Goal: Transaction & Acquisition: Purchase product/service

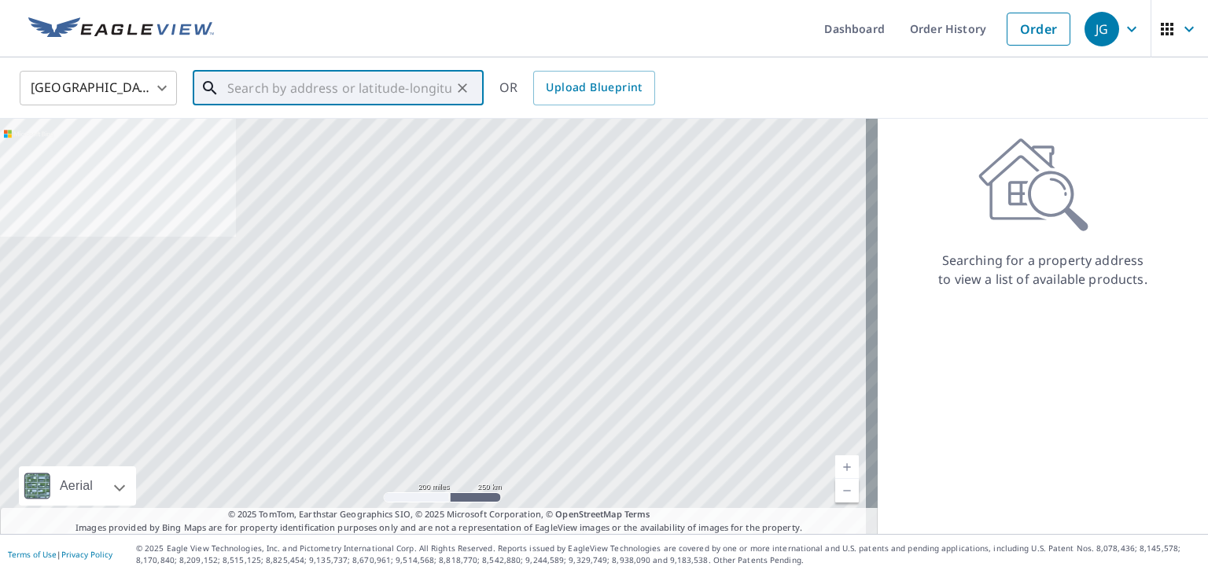
click at [409, 87] on input "text" at bounding box center [339, 88] width 224 height 44
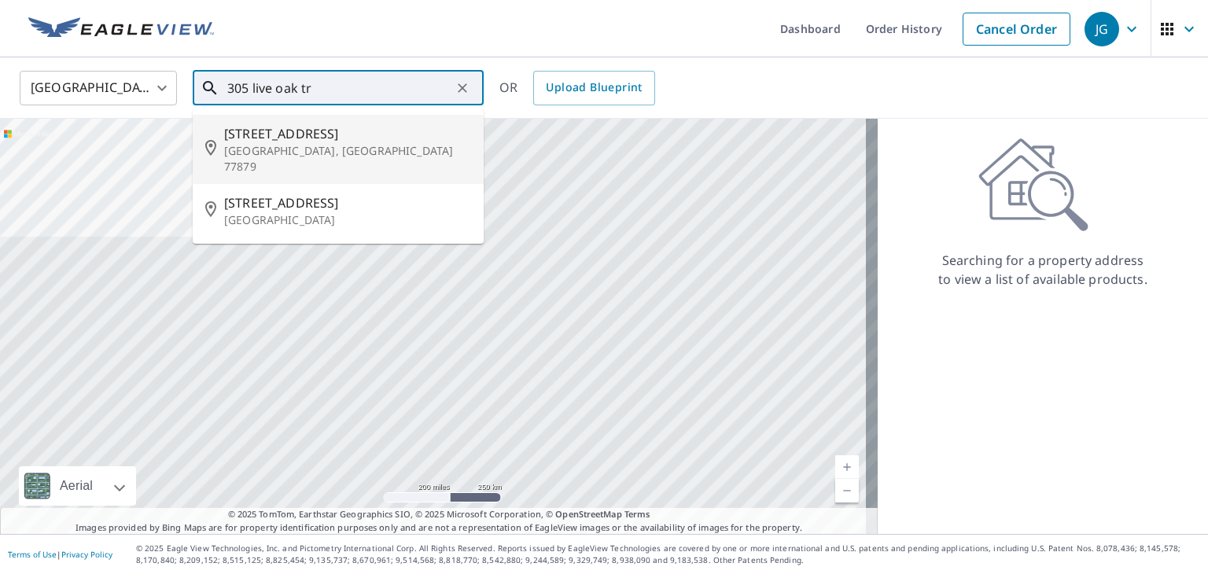
click at [340, 150] on p "[GEOGRAPHIC_DATA], [GEOGRAPHIC_DATA] 77879" at bounding box center [347, 158] width 247 height 31
type input "[STREET_ADDRESS]"
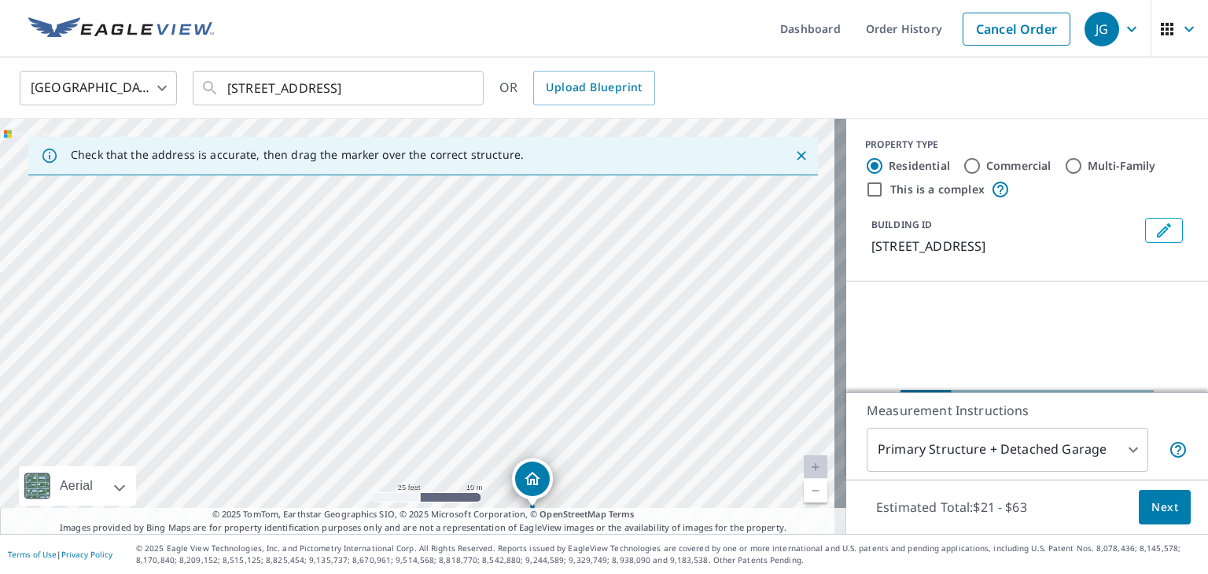
drag, startPoint x: 638, startPoint y: 296, endPoint x: 687, endPoint y: 3, distance: 297.3
click at [702, 0] on html "JG JG Dashboard Order History Cancel Order JG [GEOGRAPHIC_DATA] [GEOGRAPHIC_DAT…" at bounding box center [604, 287] width 1208 height 574
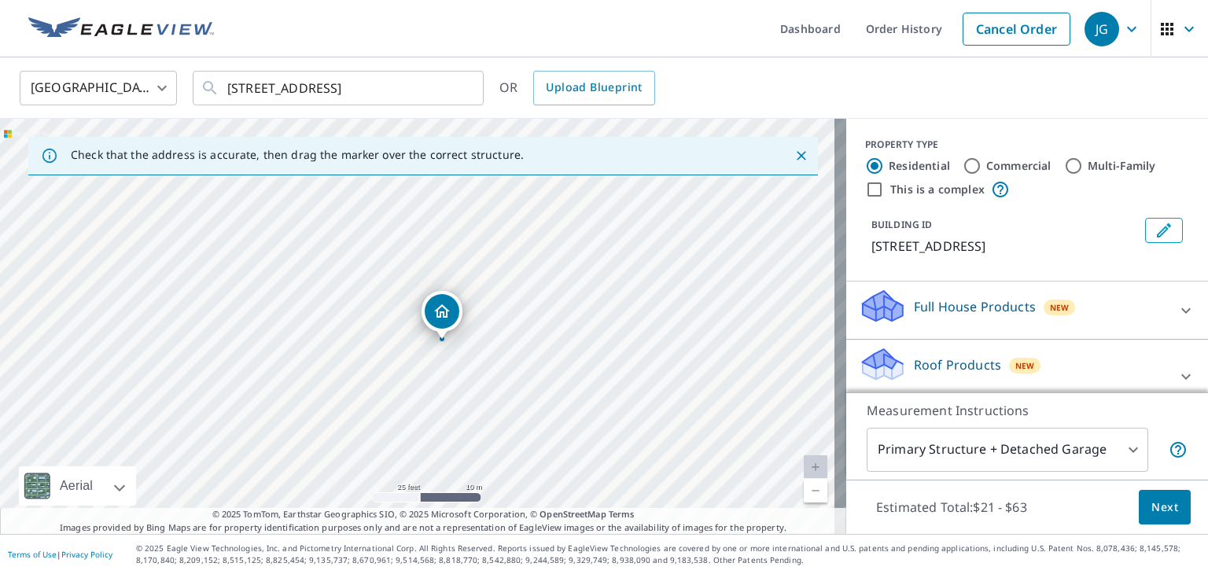
drag, startPoint x: 590, startPoint y: 333, endPoint x: 620, endPoint y: 283, distance: 57.4
click at [622, 284] on div "[STREET_ADDRESS]" at bounding box center [423, 326] width 846 height 415
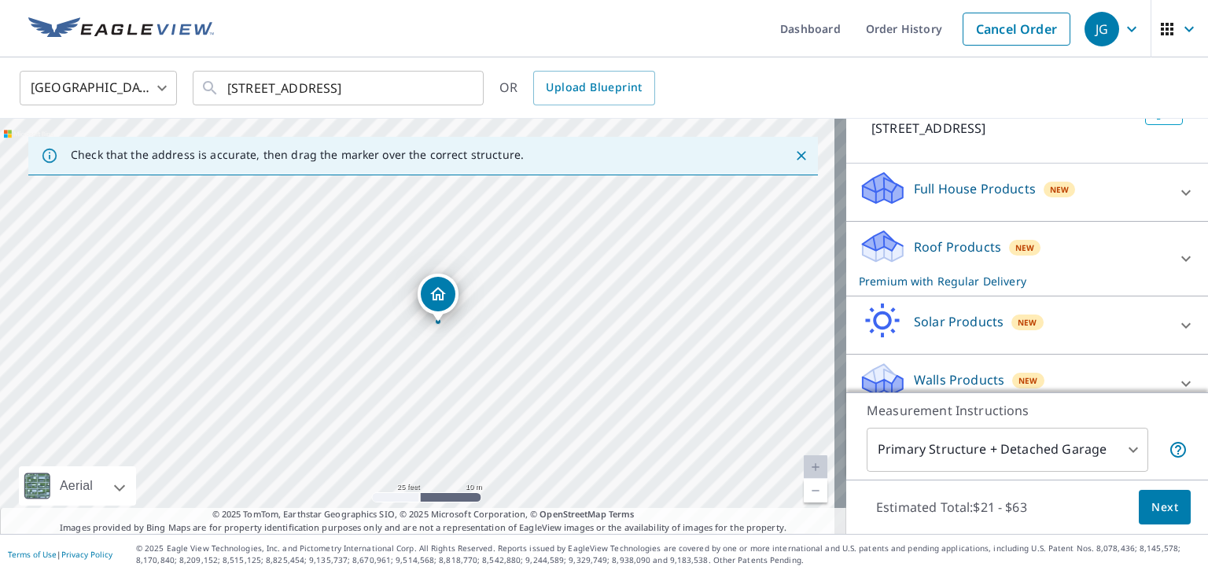
scroll to position [138, 0]
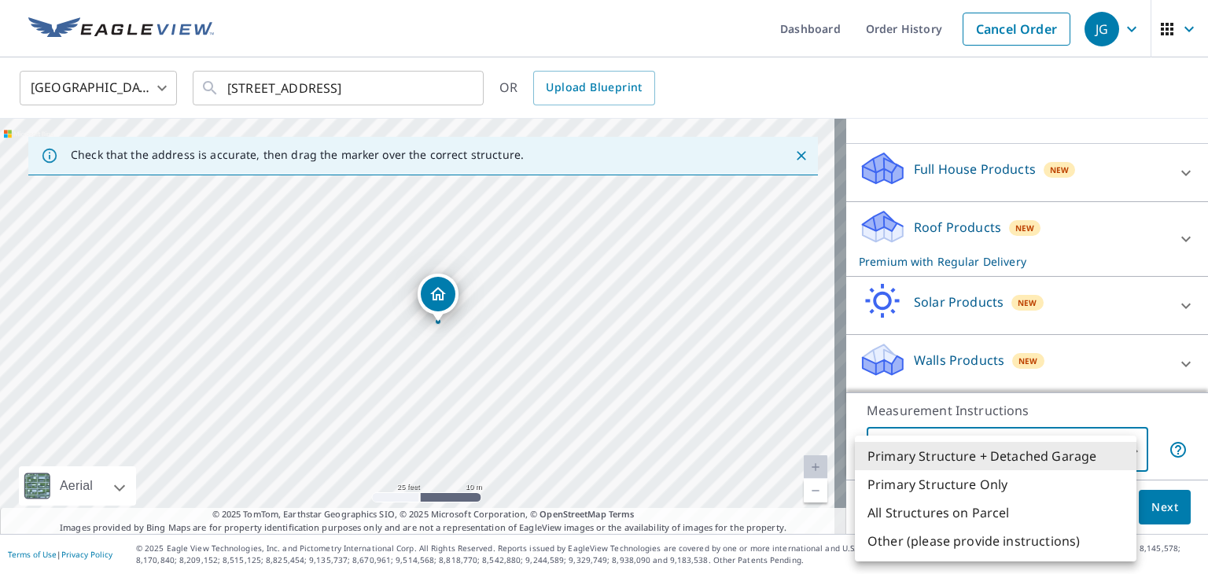
click at [1095, 448] on body "JG JG Dashboard Order History Cancel Order JG [GEOGRAPHIC_DATA] [GEOGRAPHIC_DAT…" at bounding box center [604, 287] width 1208 height 574
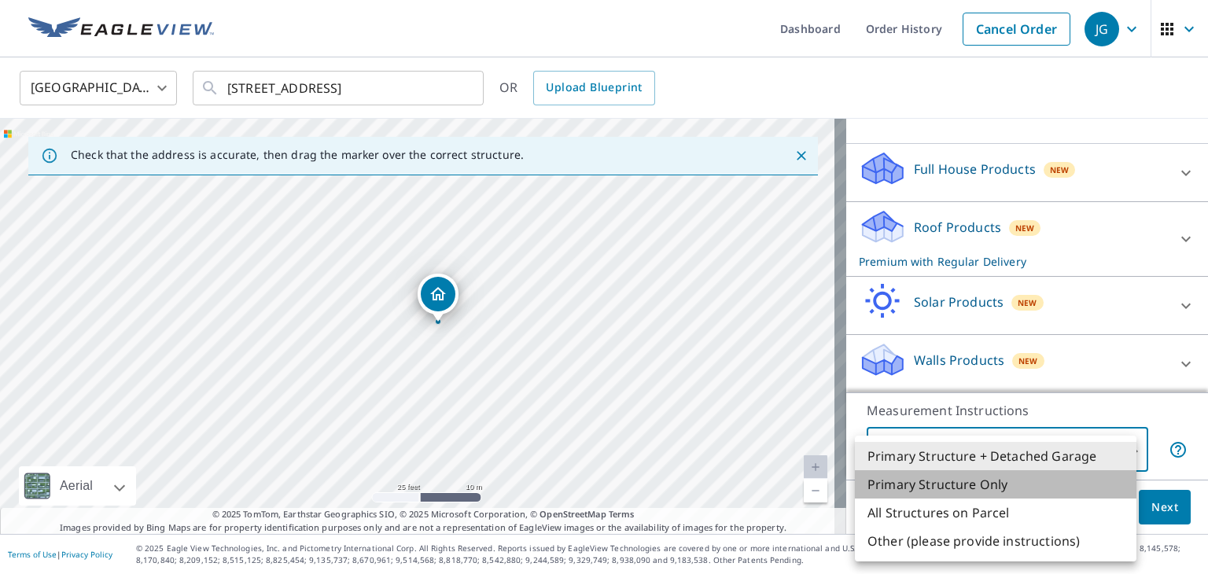
click at [981, 488] on li "Primary Structure Only" at bounding box center [995, 484] width 281 height 28
type input "2"
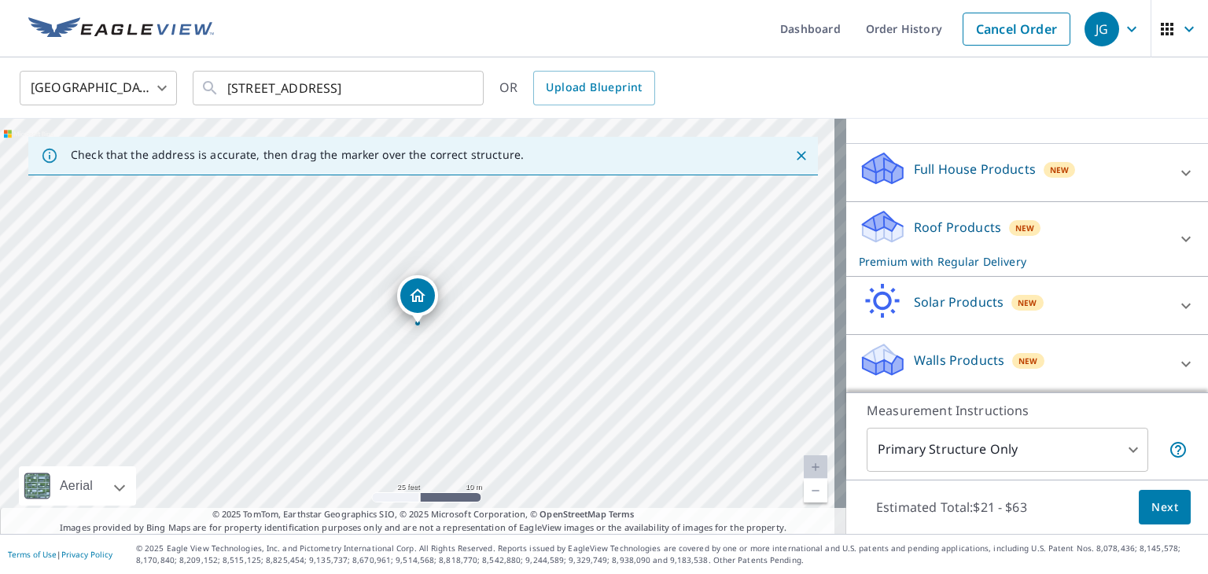
click at [956, 520] on p "Estimated Total: $21 - $63" at bounding box center [951, 507] width 176 height 35
click at [1155, 516] on span "Next" at bounding box center [1164, 508] width 27 height 20
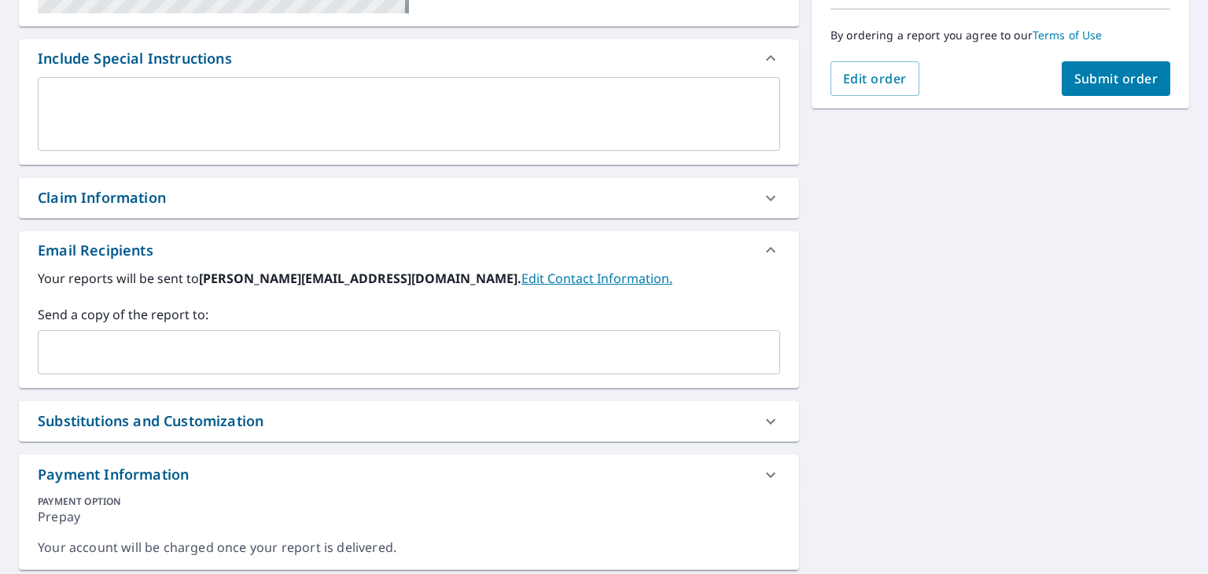
scroll to position [440, 0]
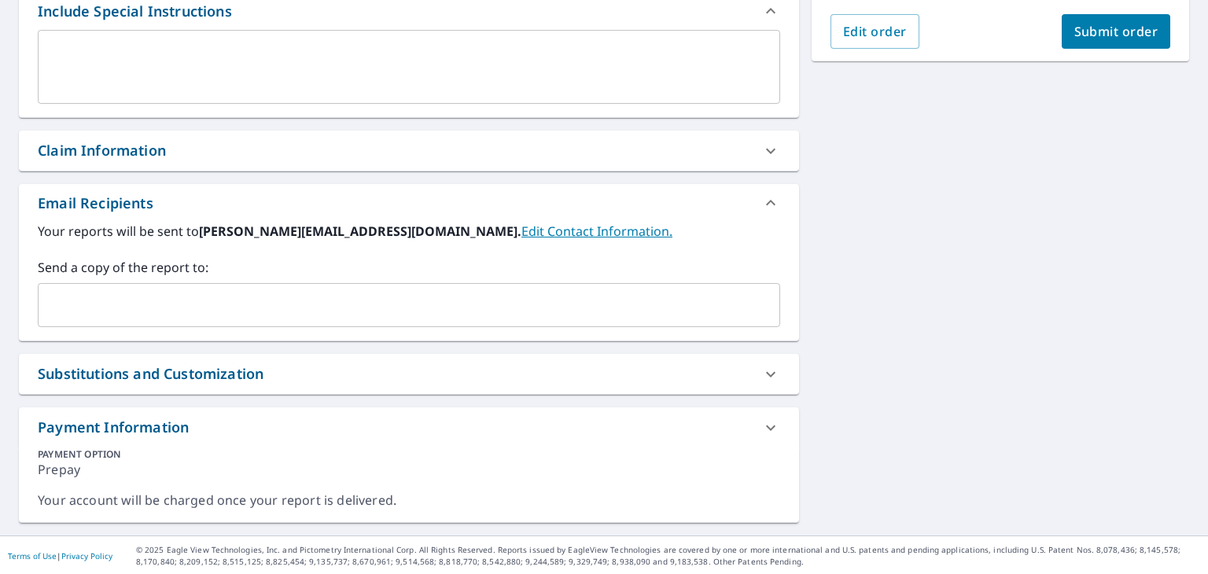
click at [467, 303] on input "text" at bounding box center [397, 305] width 704 height 30
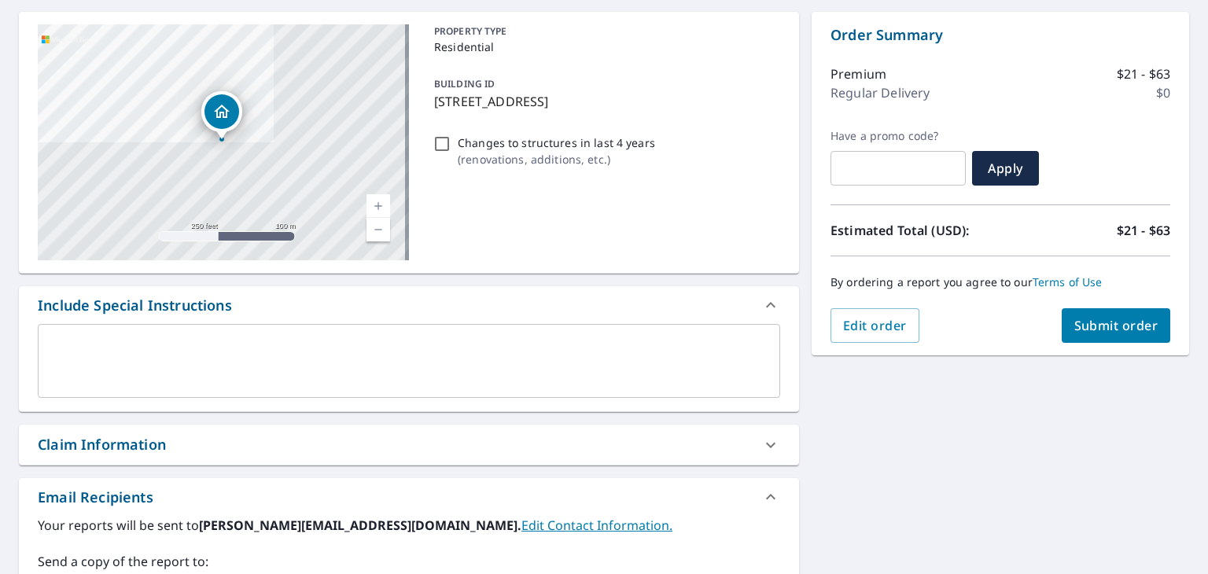
scroll to position [79, 0]
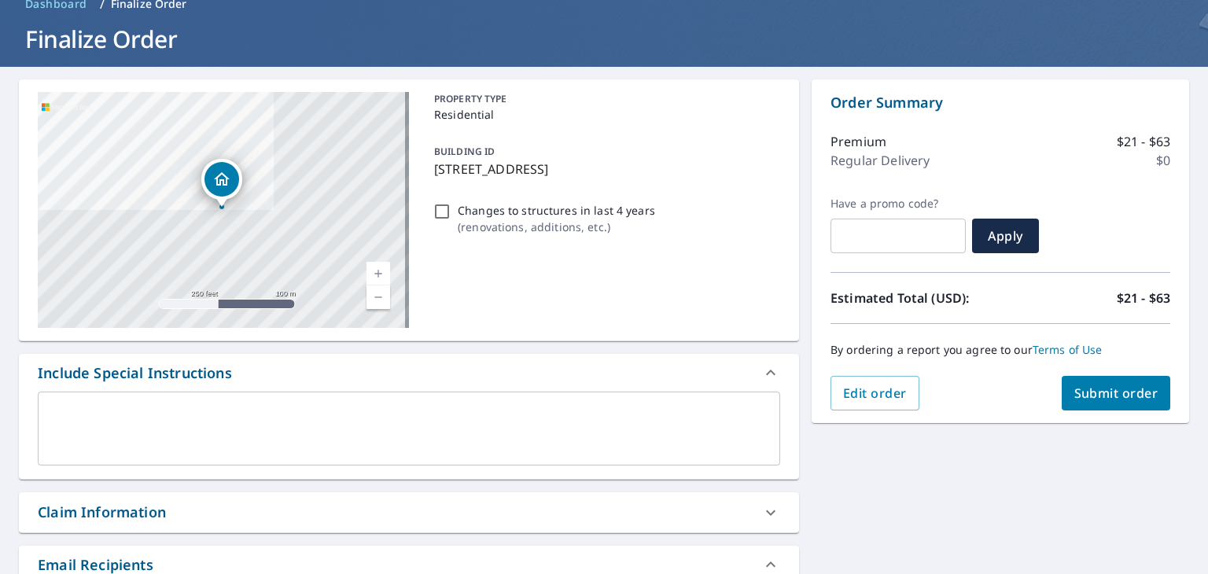
type input "[EMAIL_ADDRESS][DOMAIN_NAME]"
click at [1117, 388] on span "Submit order" at bounding box center [1116, 392] width 84 height 17
